Goal: Task Accomplishment & Management: Use online tool/utility

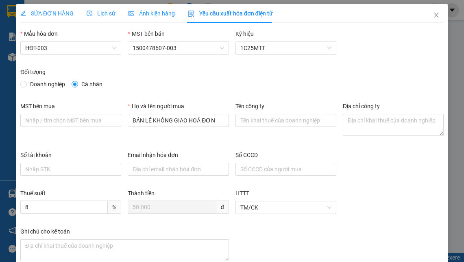
scroll to position [49, 0]
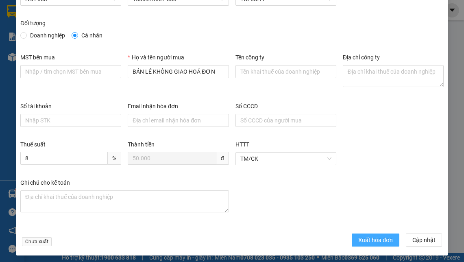
click at [358, 239] on span "Xuất hóa đơn" at bounding box center [375, 239] width 35 height 9
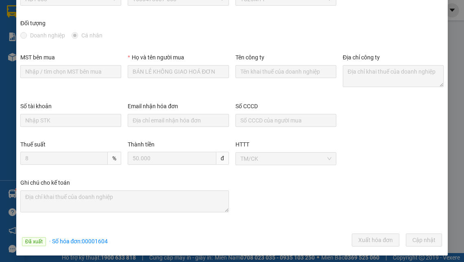
scroll to position [0, 0]
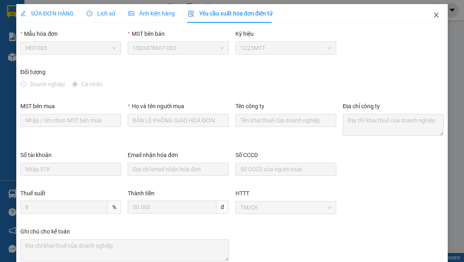
click at [433, 14] on icon "close" at bounding box center [436, 15] width 7 height 7
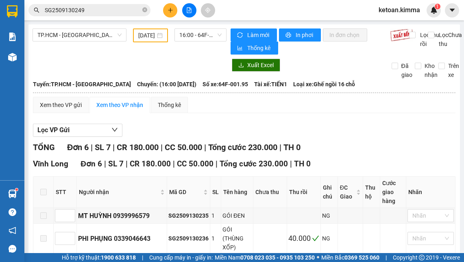
click at [337, 113] on div "Xem theo VP gửi Xem theo VP nhận Thống kê" at bounding box center [244, 105] width 422 height 16
click at [187, 38] on span "16:00 - 64F-001.95" at bounding box center [200, 35] width 42 height 12
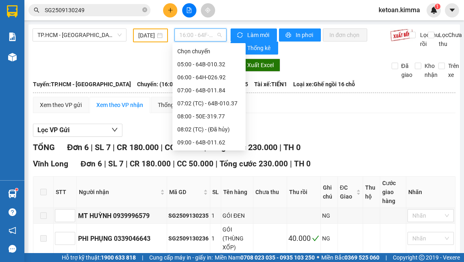
scroll to position [169, 0]
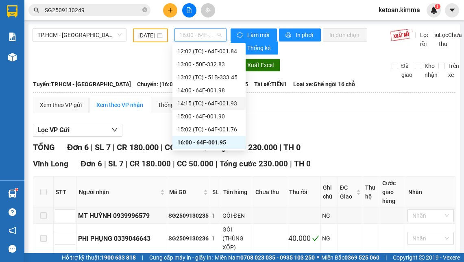
click at [219, 100] on div "14:15 (TC) - 64F-001.93" at bounding box center [208, 103] width 63 height 9
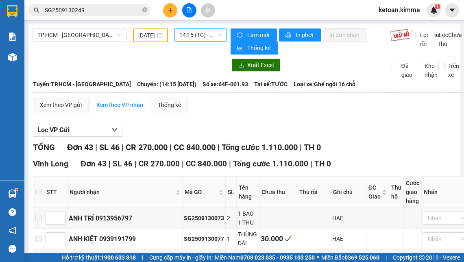
click at [219, 100] on div "Xem theo VP gửi Xem theo VP nhận Thống kê" at bounding box center [252, 105] width 438 height 16
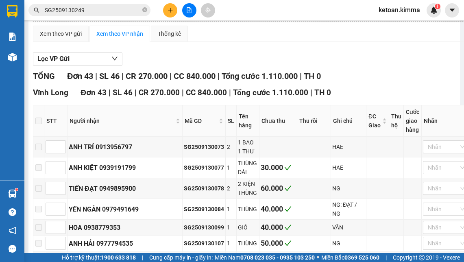
scroll to position [81, 0]
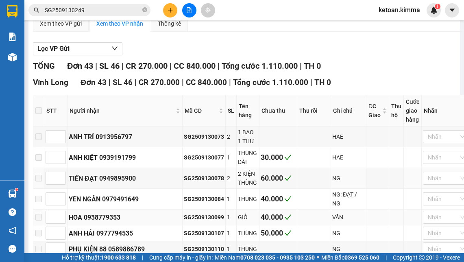
drag, startPoint x: 217, startPoint y: 190, endPoint x: 233, endPoint y: 213, distance: 27.8
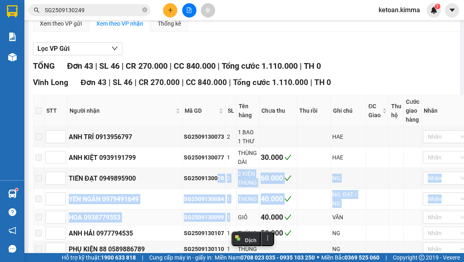
click at [198, 225] on td "SG2509130099" at bounding box center [204, 217] width 43 height 16
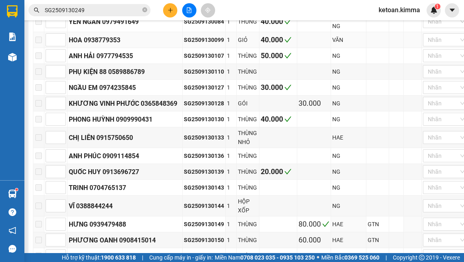
scroll to position [260, 0]
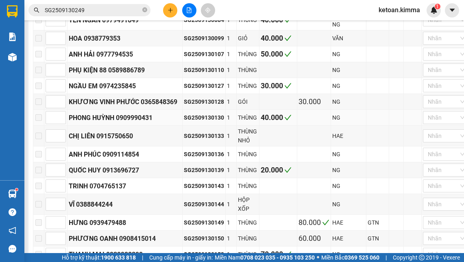
click at [195, 121] on div "SG2509130130" at bounding box center [204, 117] width 40 height 9
copy div "SG2509130130"
click at [191, 174] on div "SG2509130139" at bounding box center [204, 169] width 40 height 9
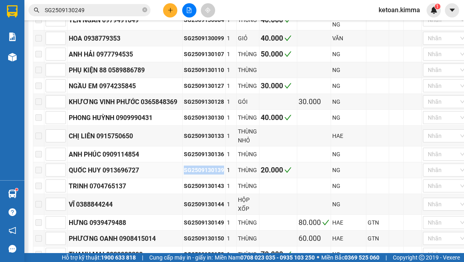
copy div "SG2509130139"
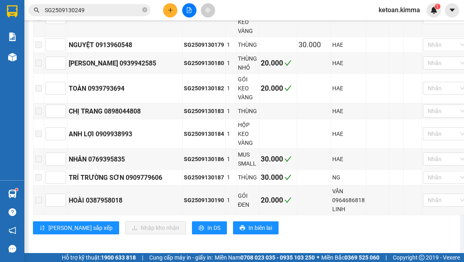
scroll to position [851, 0]
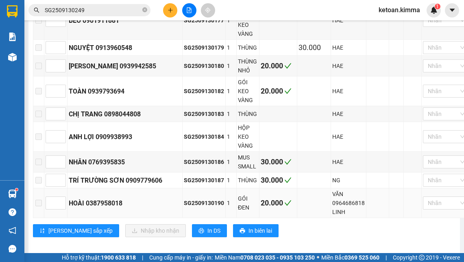
click at [208, 206] on div "SG2509130190" at bounding box center [204, 202] width 40 height 9
copy div "SG2509130190"
click at [215, 93] on div "SG2509130182" at bounding box center [204, 91] width 40 height 9
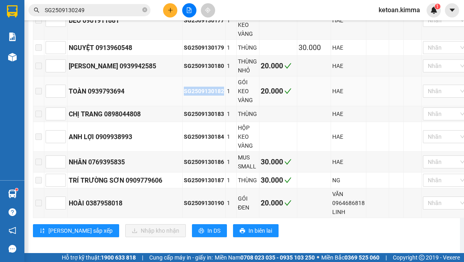
copy div "SG2509130182"
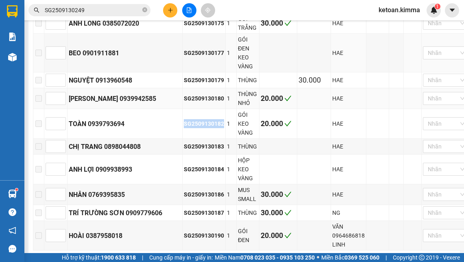
scroll to position [802, 0]
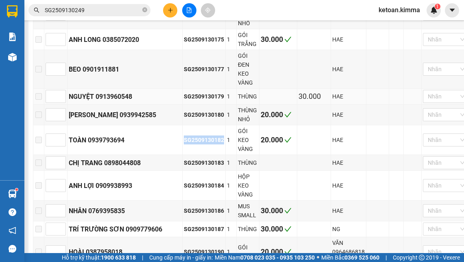
click at [206, 101] on div "SG2509130179" at bounding box center [204, 96] width 40 height 9
copy div "SG2509130179"
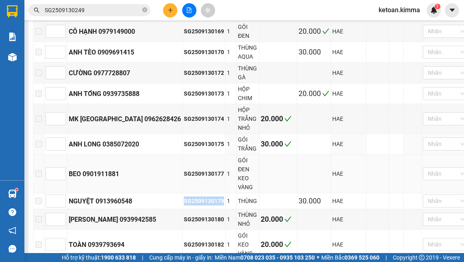
scroll to position [689, 0]
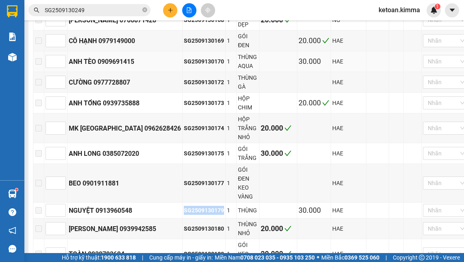
click at [215, 66] on div "SG2509130170" at bounding box center [204, 61] width 40 height 9
copy div "SG2509130170"
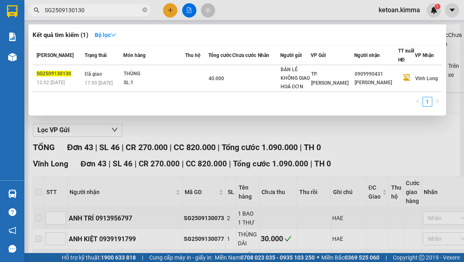
type input "SG2509130130"
click at [146, 10] on icon "close-circle" at bounding box center [144, 9] width 5 height 5
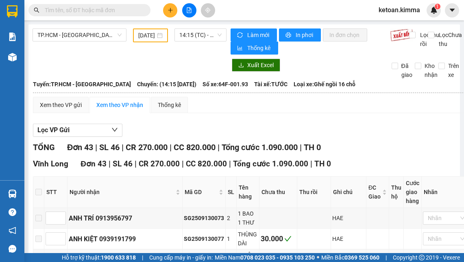
paste input "SG2509130139"
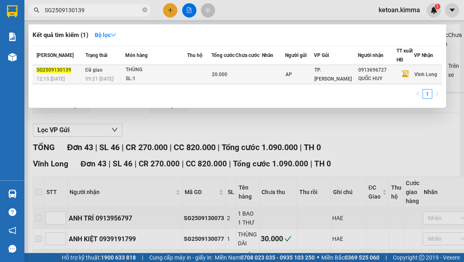
type input "SG2509130139"
click at [187, 73] on div "THÙNG" at bounding box center [156, 69] width 61 height 9
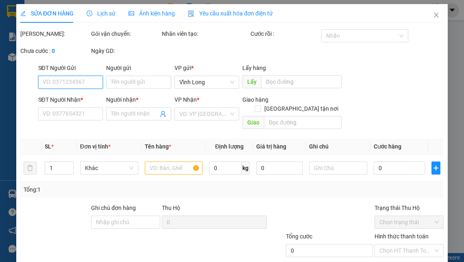
type input "AP"
type input "0913696727"
type input "QUỐC HUY"
type input "SA G"
type input "20.000"
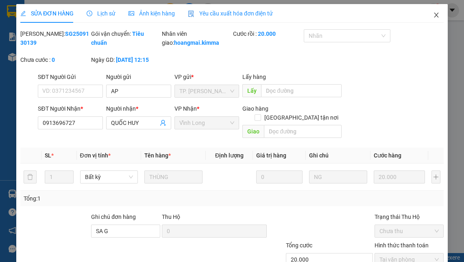
click at [434, 13] on icon "close" at bounding box center [436, 15] width 4 height 5
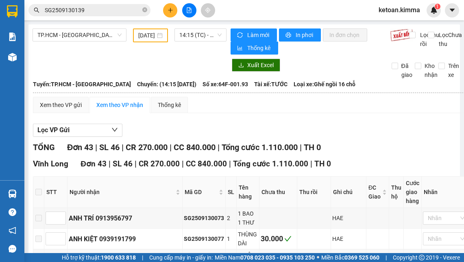
click at [100, 11] on input "SG2509130139" at bounding box center [93, 10] width 96 height 9
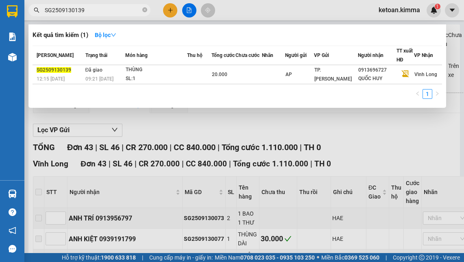
paste input "90"
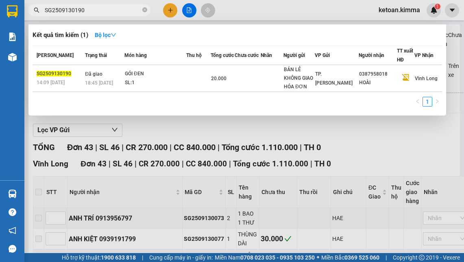
type input "SG2509130190"
click at [145, 12] on icon "close-circle" at bounding box center [144, 9] width 5 height 5
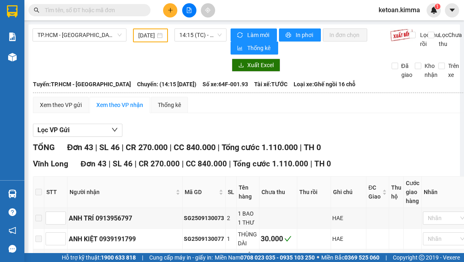
paste input "SG2509130182"
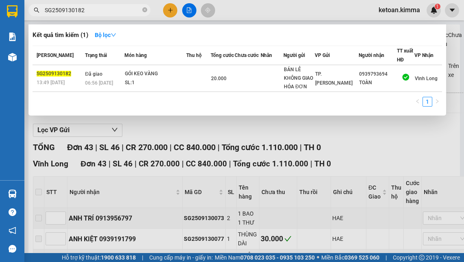
type input "SG2509130182"
click at [144, 10] on icon "close-circle" at bounding box center [144, 9] width 5 height 5
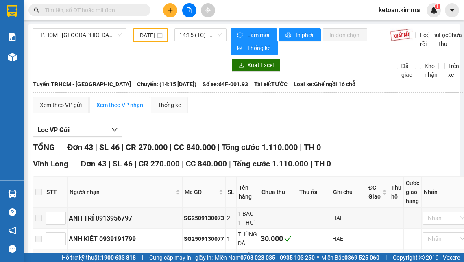
paste input "SG2509130179"
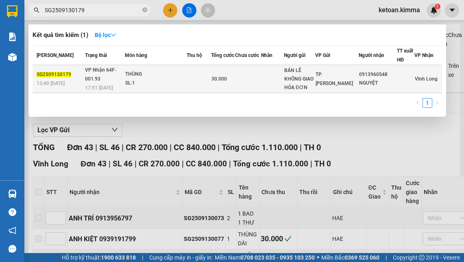
type input "SG2509130179"
click at [107, 76] on td "VP Nhận 64F-001.93 17:51 - 13/09" at bounding box center [104, 79] width 42 height 28
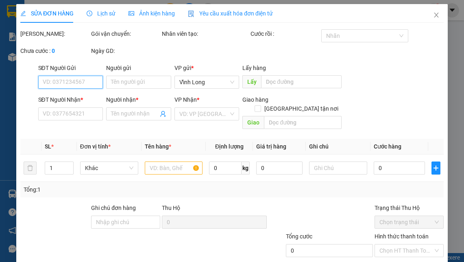
type input "BÁN LẺ KHÔNG GIAO HÓA ĐƠN"
type input "0913960548"
type input "NGUYỆT"
type input "30.000"
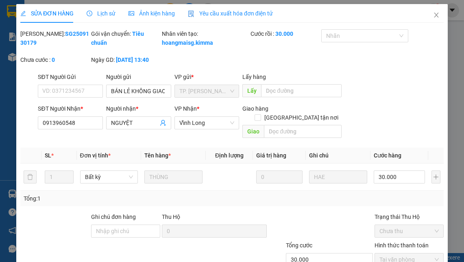
click at [224, 13] on span "Yêu cầu xuất hóa đơn điện tử" at bounding box center [230, 13] width 85 height 7
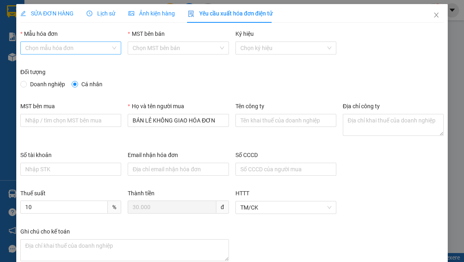
click at [113, 48] on div "Chọn mẫu hóa đơn" at bounding box center [70, 47] width 101 height 13
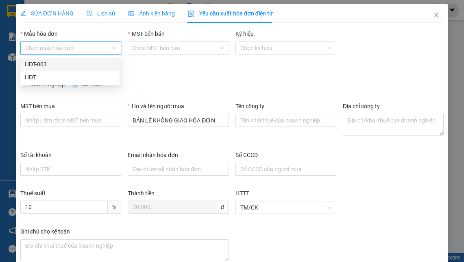
click at [100, 60] on div "HĐT-003" at bounding box center [70, 64] width 90 height 9
type input "8"
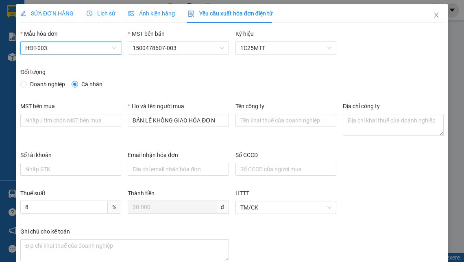
click at [262, 79] on div "Đối tượng" at bounding box center [231, 73] width 423 height 12
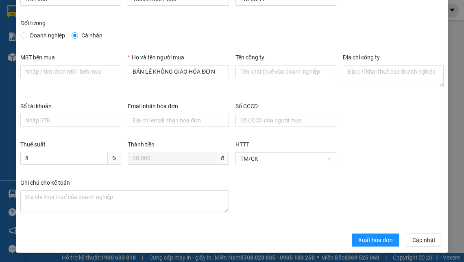
scroll to position [49, 0]
click at [370, 242] on span "Xuất hóa đơn" at bounding box center [375, 239] width 35 height 9
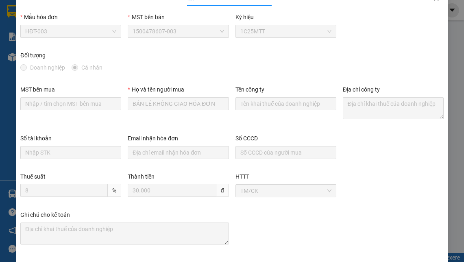
scroll to position [0, 0]
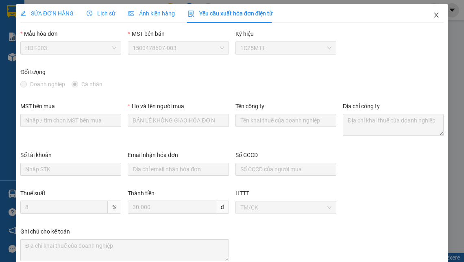
click at [433, 14] on icon "close" at bounding box center [436, 15] width 7 height 7
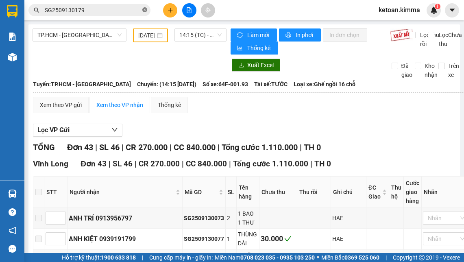
click at [144, 11] on icon "close-circle" at bounding box center [144, 9] width 5 height 5
paste input "SG2509130170"
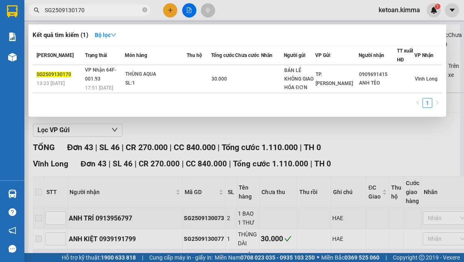
type input "SG2509130170"
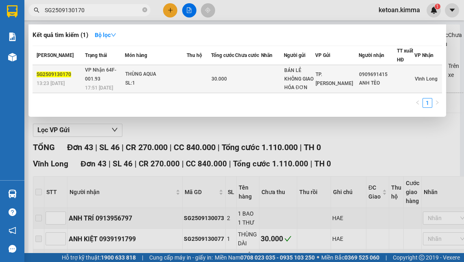
click at [139, 80] on div "SL: 1" at bounding box center [155, 83] width 61 height 9
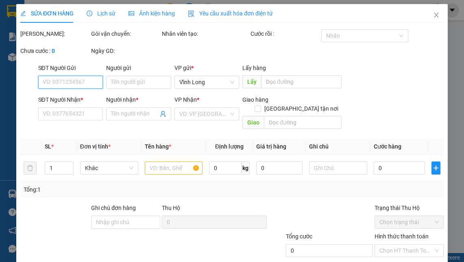
type input "BÁN LẺ KHÔNG GIAO HÓA ĐƠN"
type input "0909691415"
type input "ANH TÈO"
type input "30.000"
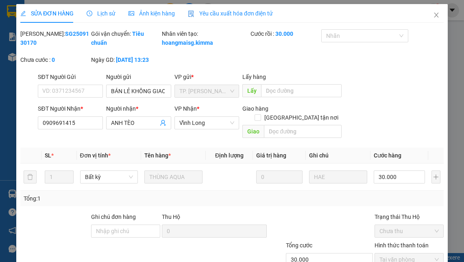
click at [215, 15] on span "Yêu cầu xuất hóa đơn điện tử" at bounding box center [230, 13] width 85 height 7
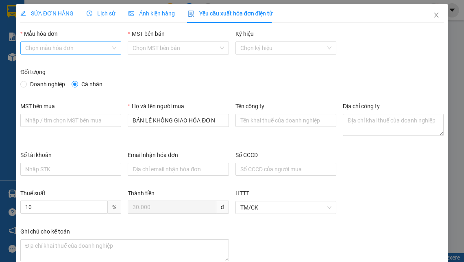
click at [111, 48] on div "Chọn mẫu hóa đơn" at bounding box center [70, 47] width 101 height 13
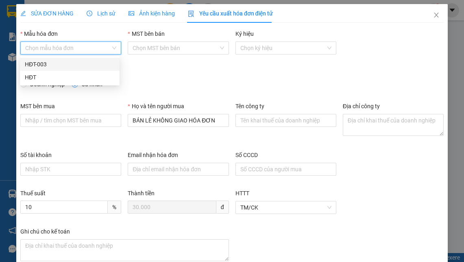
click at [92, 67] on div "HĐT-003" at bounding box center [70, 64] width 90 height 9
type input "8"
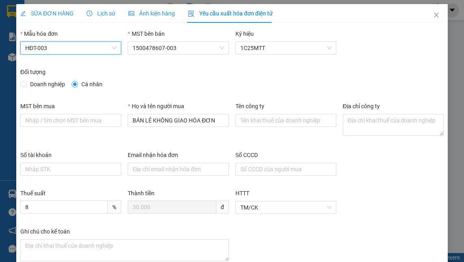
click at [370, 177] on div "Số tài khoản Email nhận hóa đơn Số CCCD" at bounding box center [232, 169] width 430 height 38
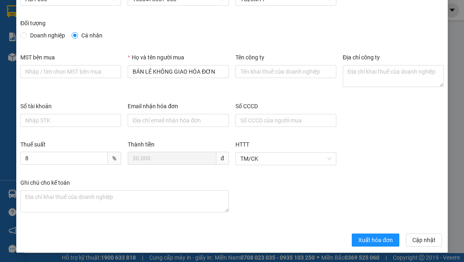
scroll to position [49, 0]
click at [358, 239] on span "Xuất hóa đơn" at bounding box center [375, 239] width 35 height 9
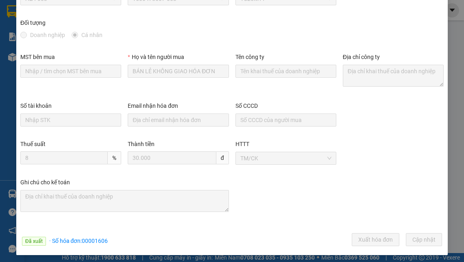
click at [412, 109] on div "Số tài khoản Email nhận hóa đơn Số CCCD" at bounding box center [232, 120] width 430 height 38
